Goal: Information Seeking & Learning: Find specific page/section

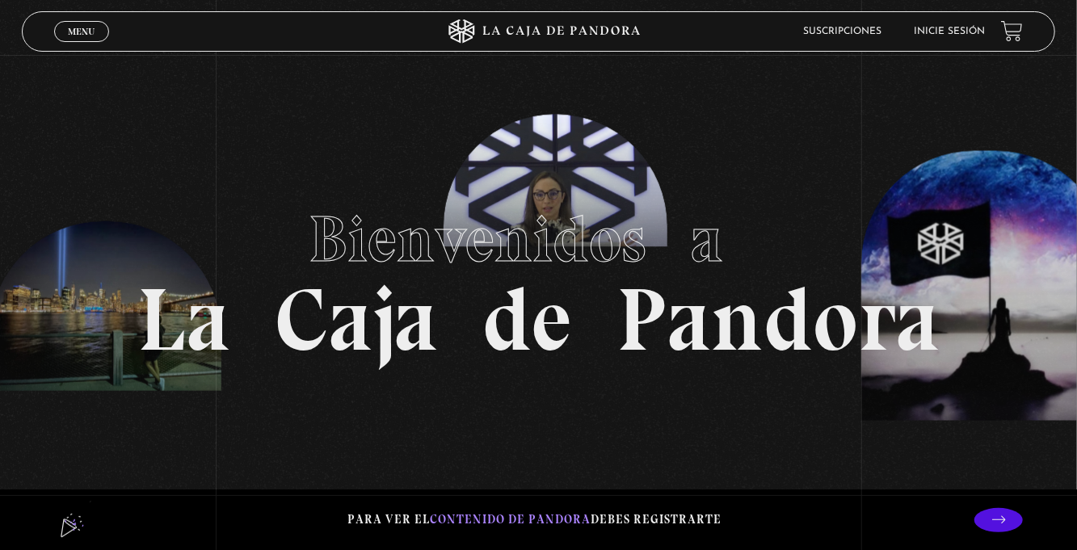
click at [942, 32] on link "Inicie sesión" at bounding box center [949, 32] width 71 height 10
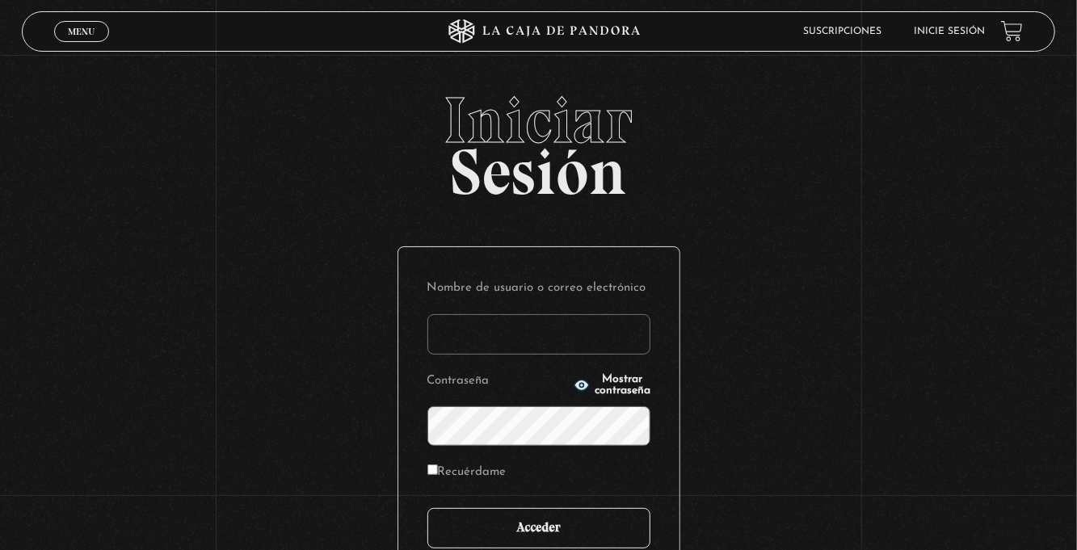
click at [541, 543] on input "Acceder" at bounding box center [538, 528] width 223 height 40
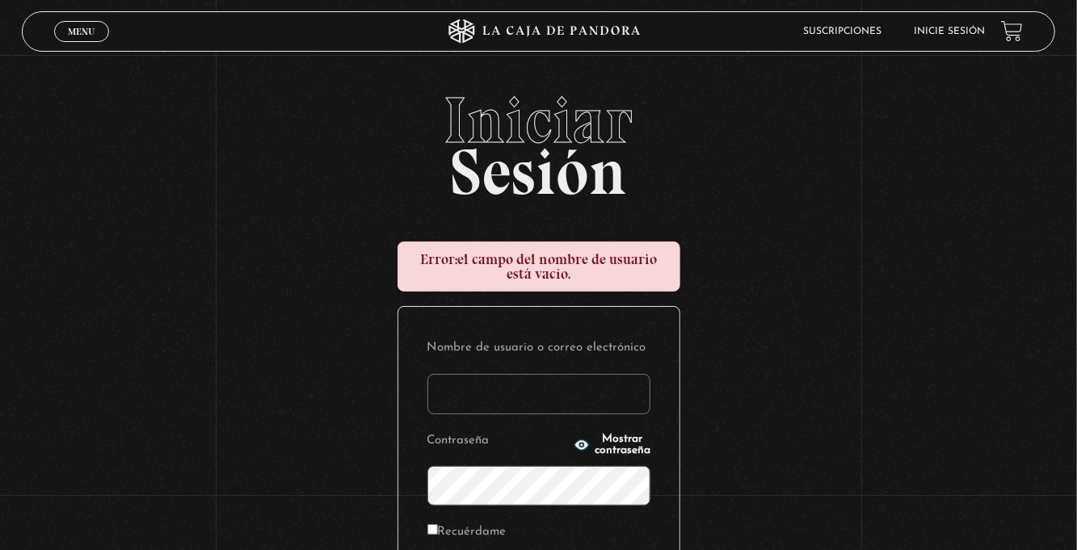
click at [470, 397] on input "Nombre de usuario o correo electrónico" at bounding box center [538, 394] width 223 height 40
type input "zulygonzah@gmail.com"
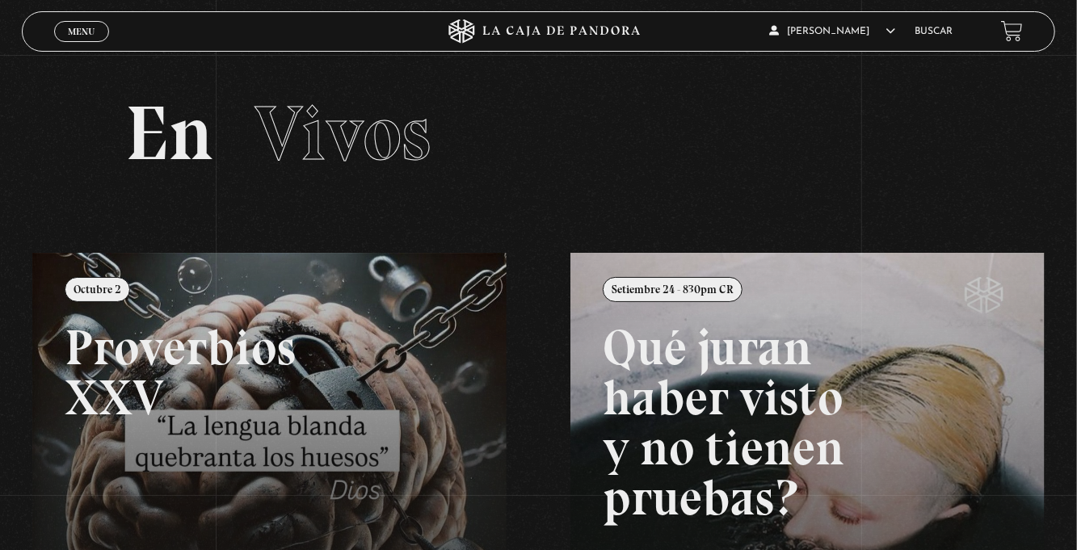
click at [929, 36] on link "Buscar" at bounding box center [933, 32] width 38 height 10
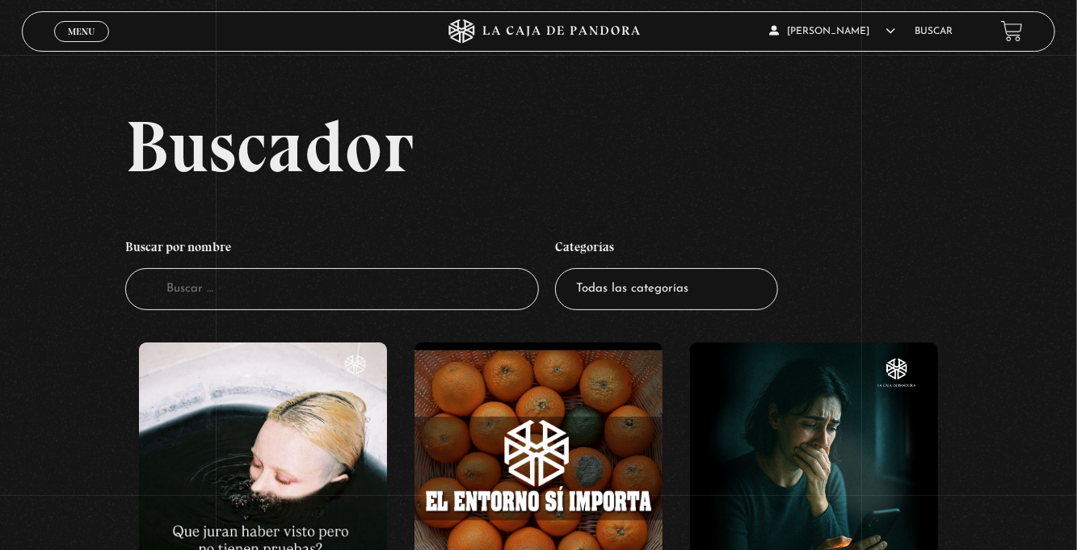
click at [174, 305] on input "Buscador" at bounding box center [332, 289] width 414 height 43
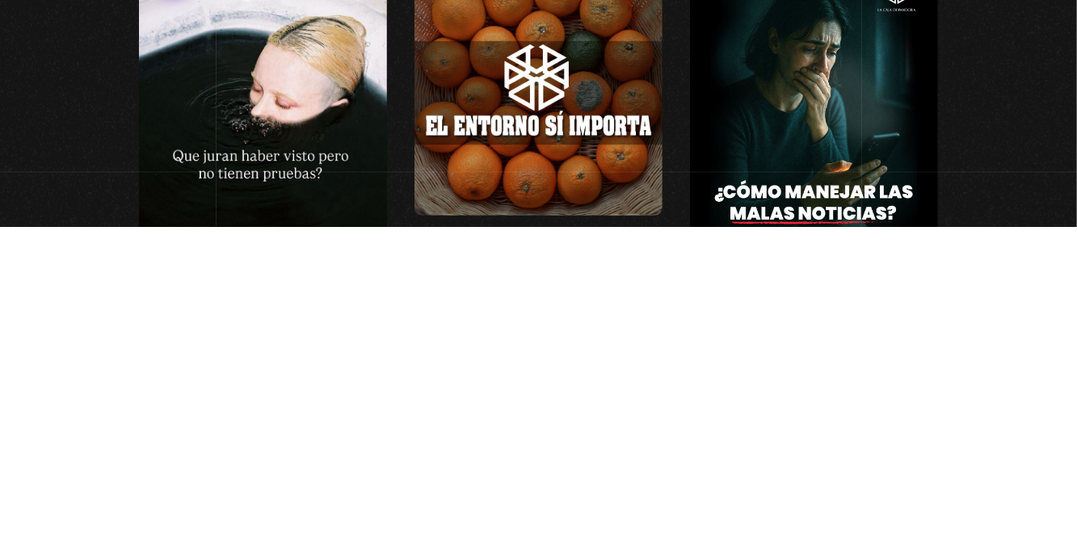
scroll to position [53, 0]
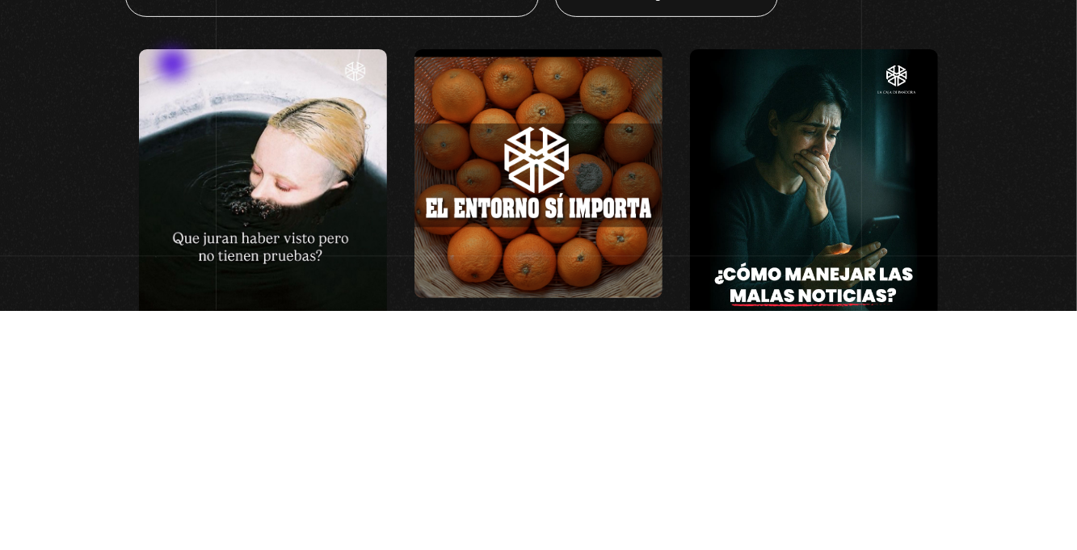
type input "Cuarto"
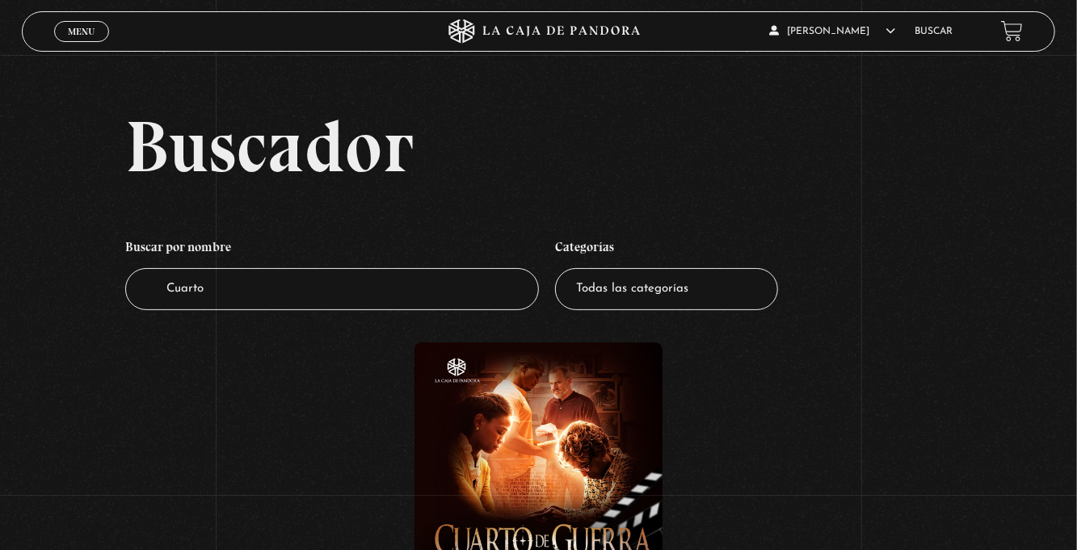
click at [580, 477] on figure at bounding box center [538, 467] width 248 height 248
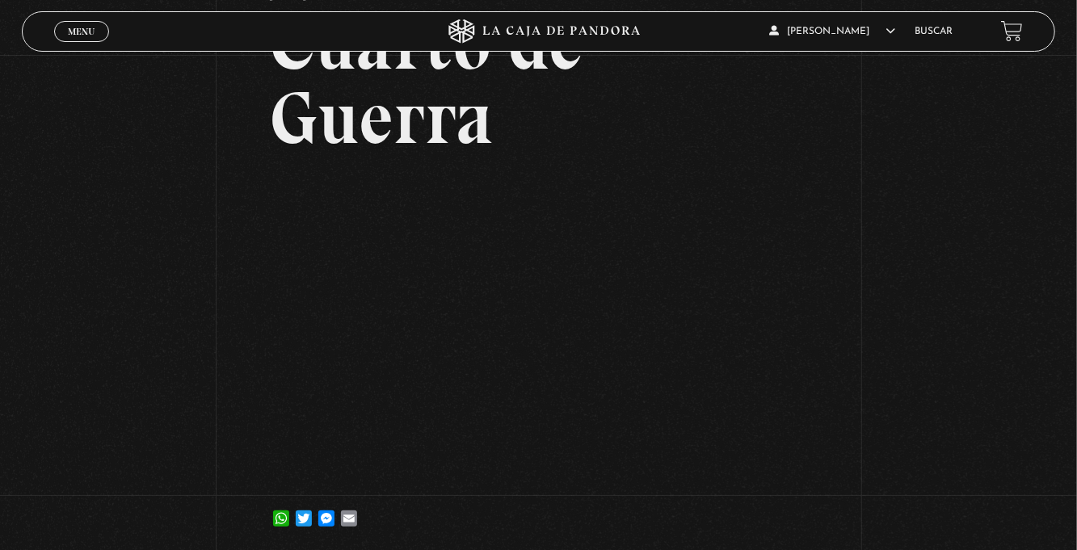
scroll to position [135, 0]
